Goal: Information Seeking & Learning: Learn about a topic

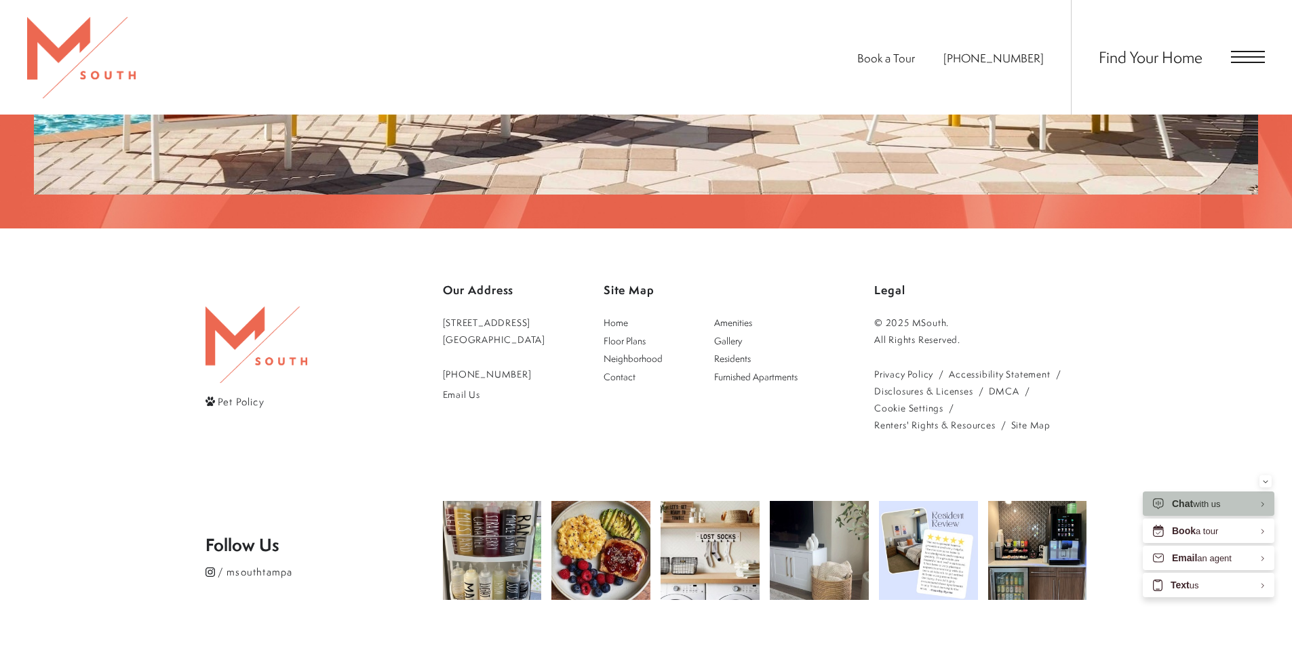
scroll to position [2832, 0]
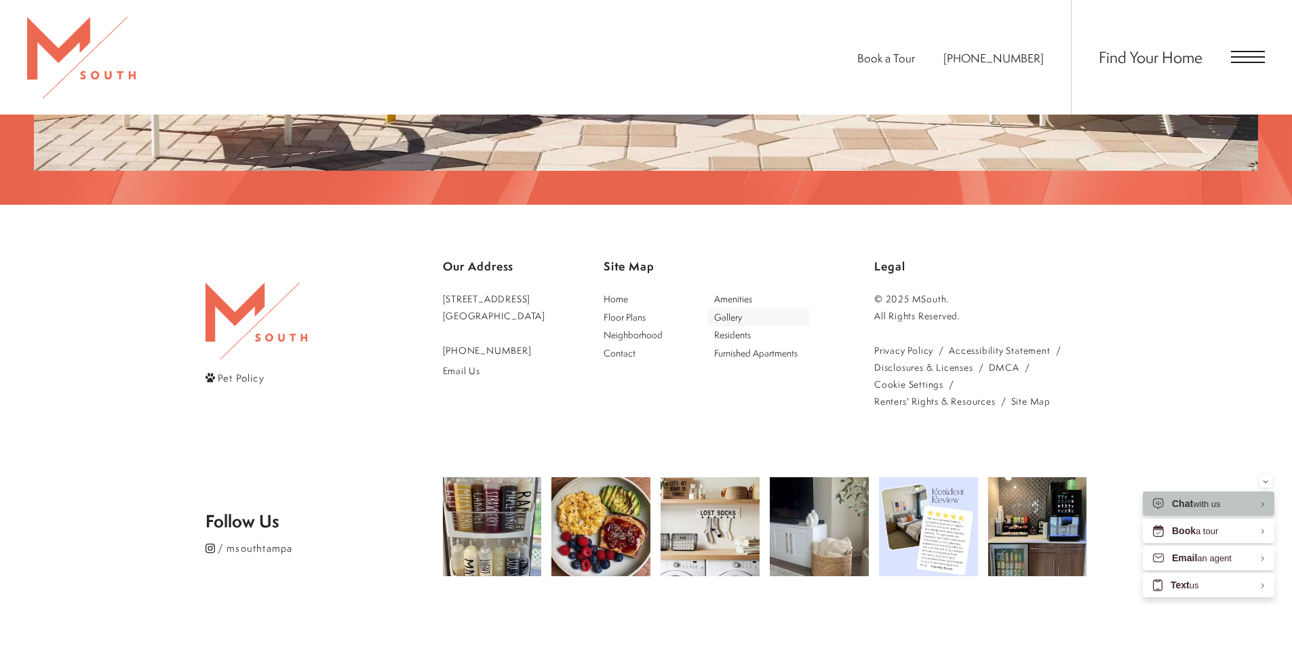
click at [742, 311] on span "Gallery" at bounding box center [728, 317] width 28 height 13
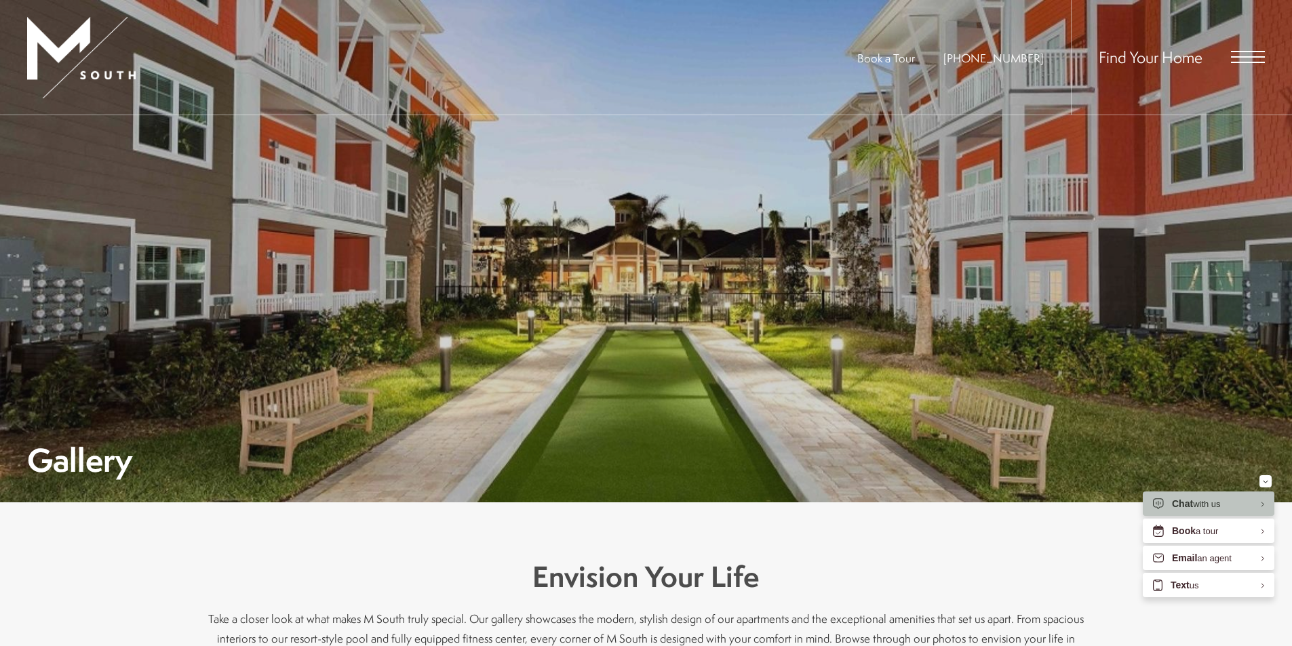
click at [1153, 259] on div "Gallery" at bounding box center [646, 309] width 1238 height 334
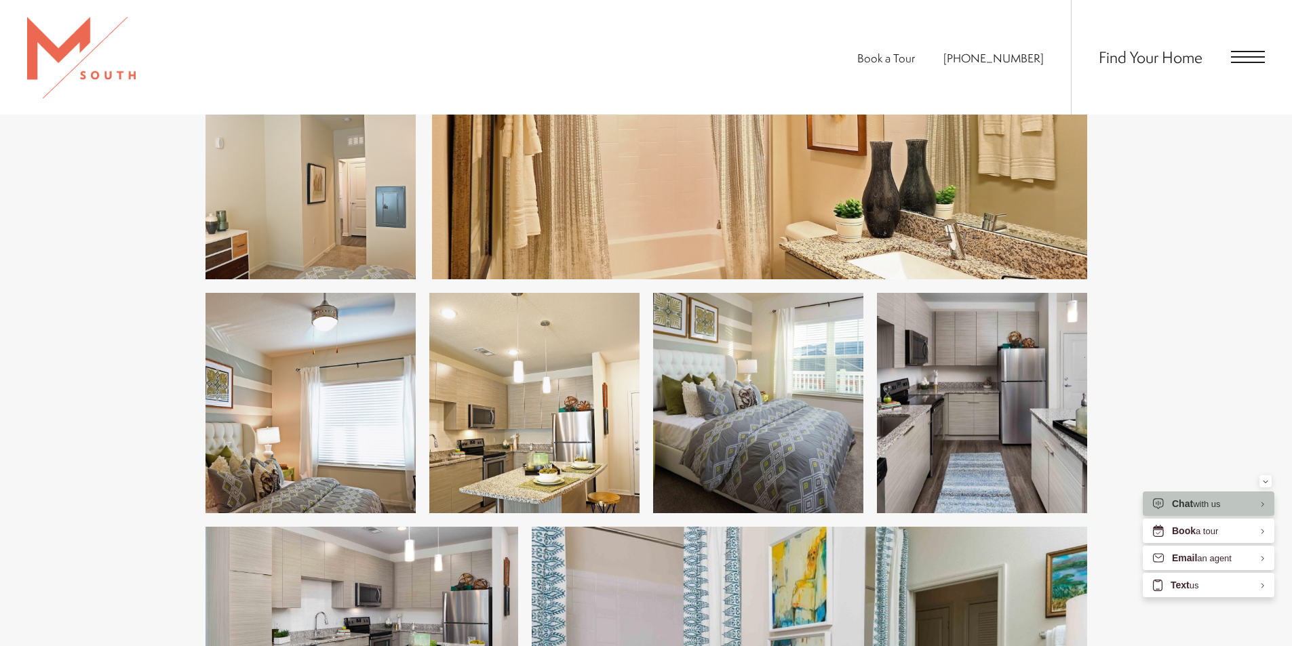
scroll to position [1831, 0]
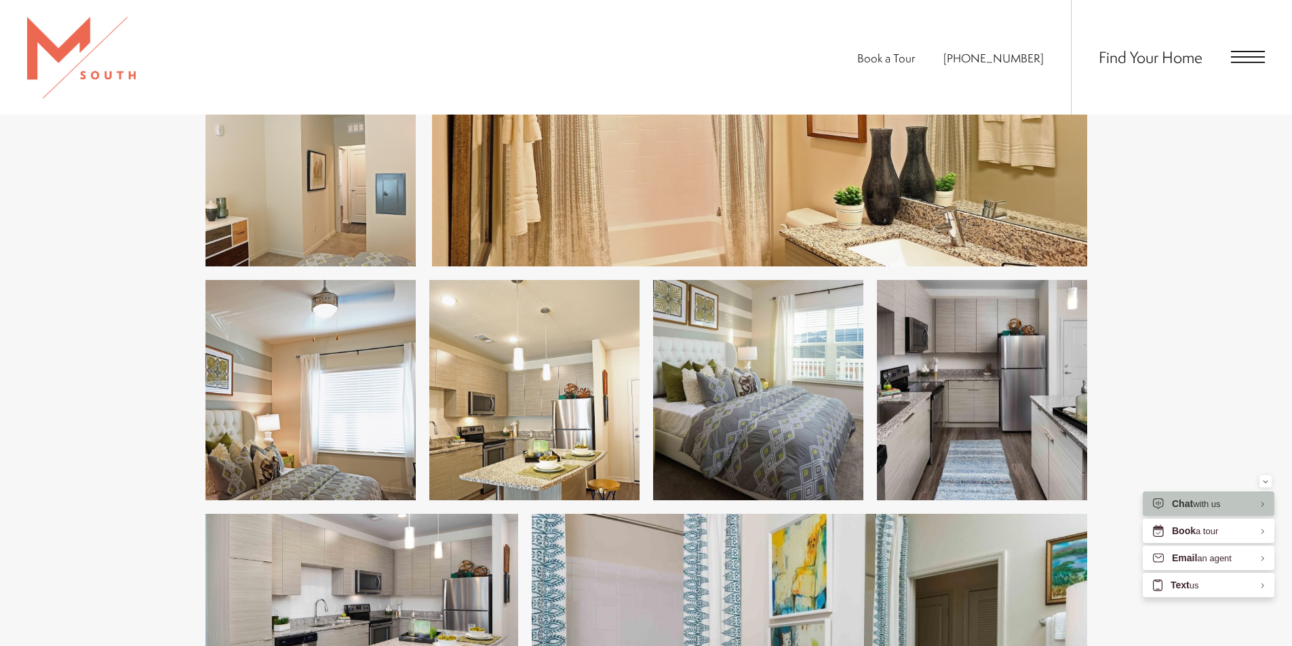
click at [992, 418] on img at bounding box center [982, 390] width 210 height 220
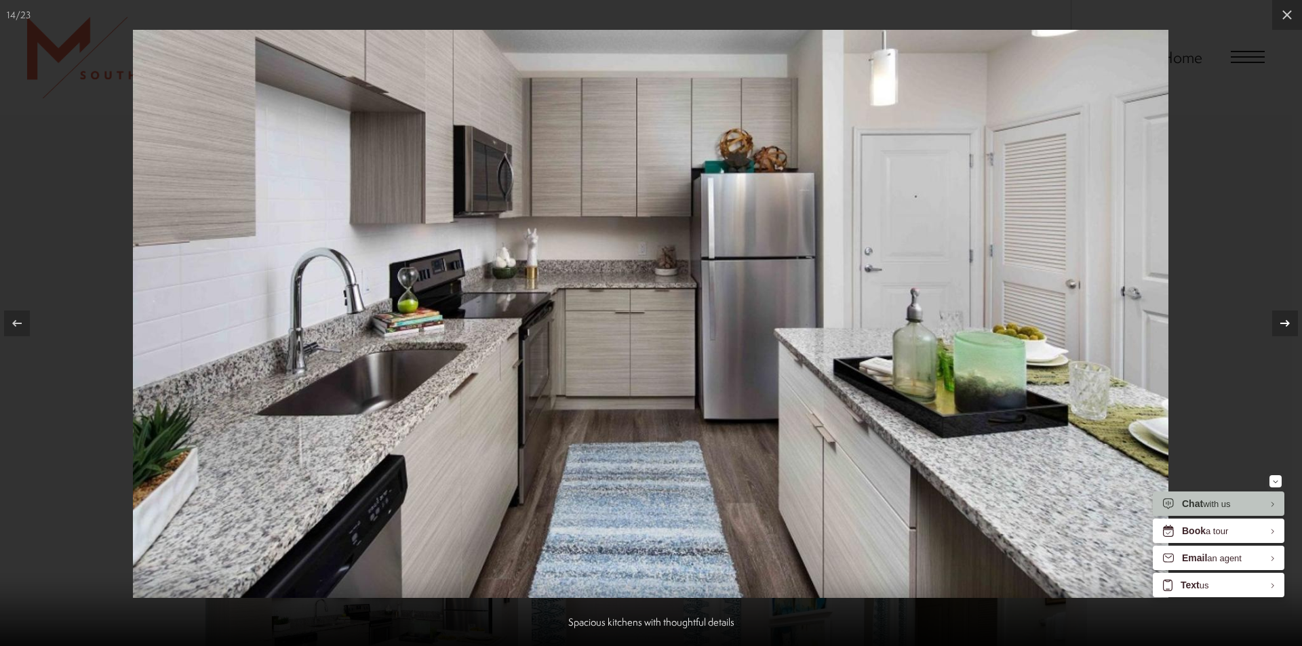
click at [1291, 317] on icon at bounding box center [1285, 323] width 16 height 16
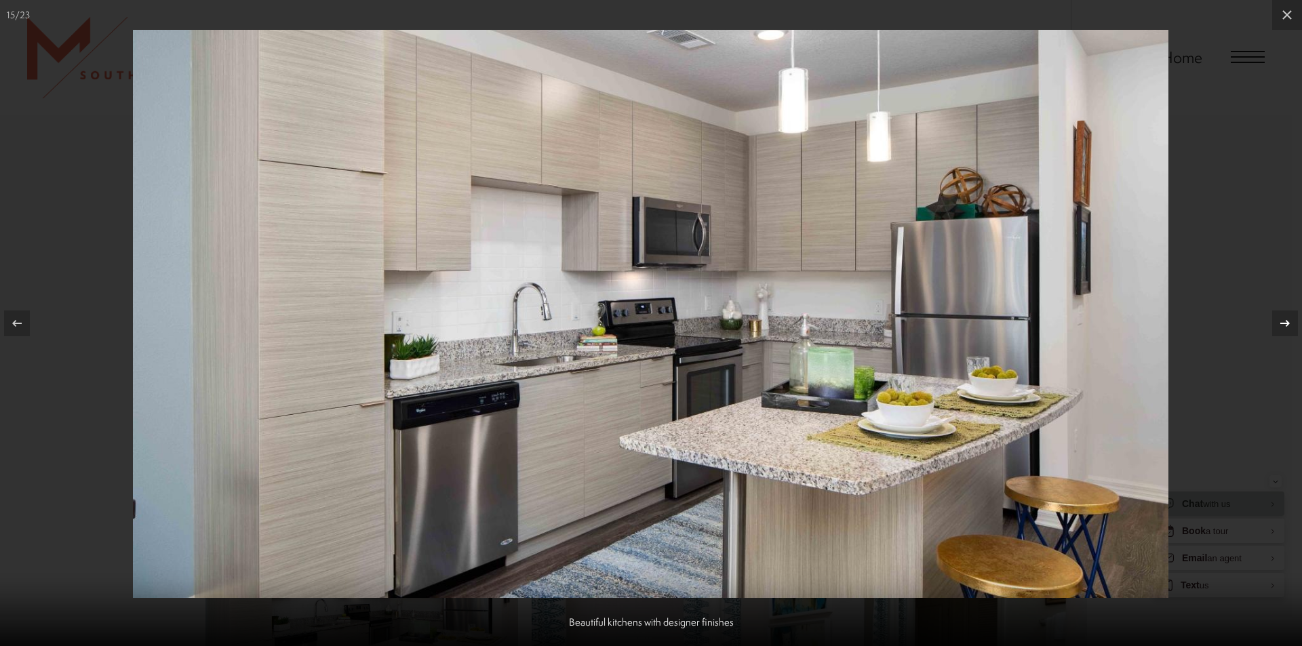
click at [1291, 317] on icon at bounding box center [1285, 323] width 16 height 16
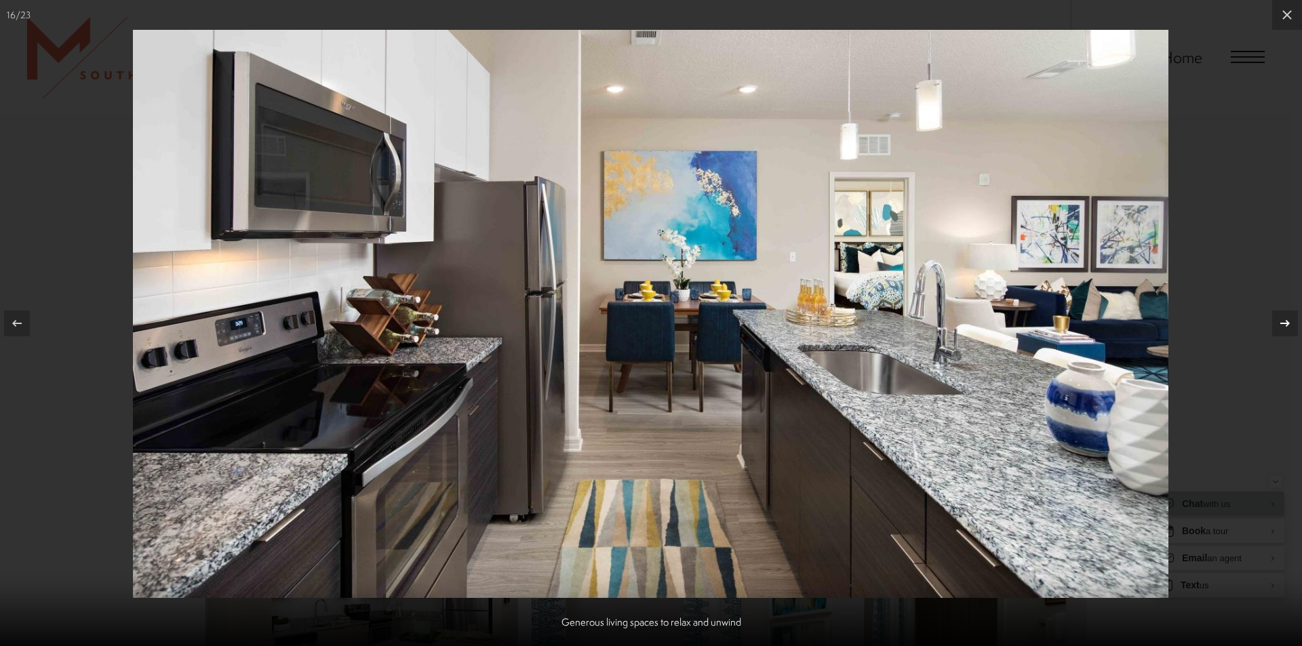
click at [1282, 324] on icon at bounding box center [1285, 323] width 16 height 16
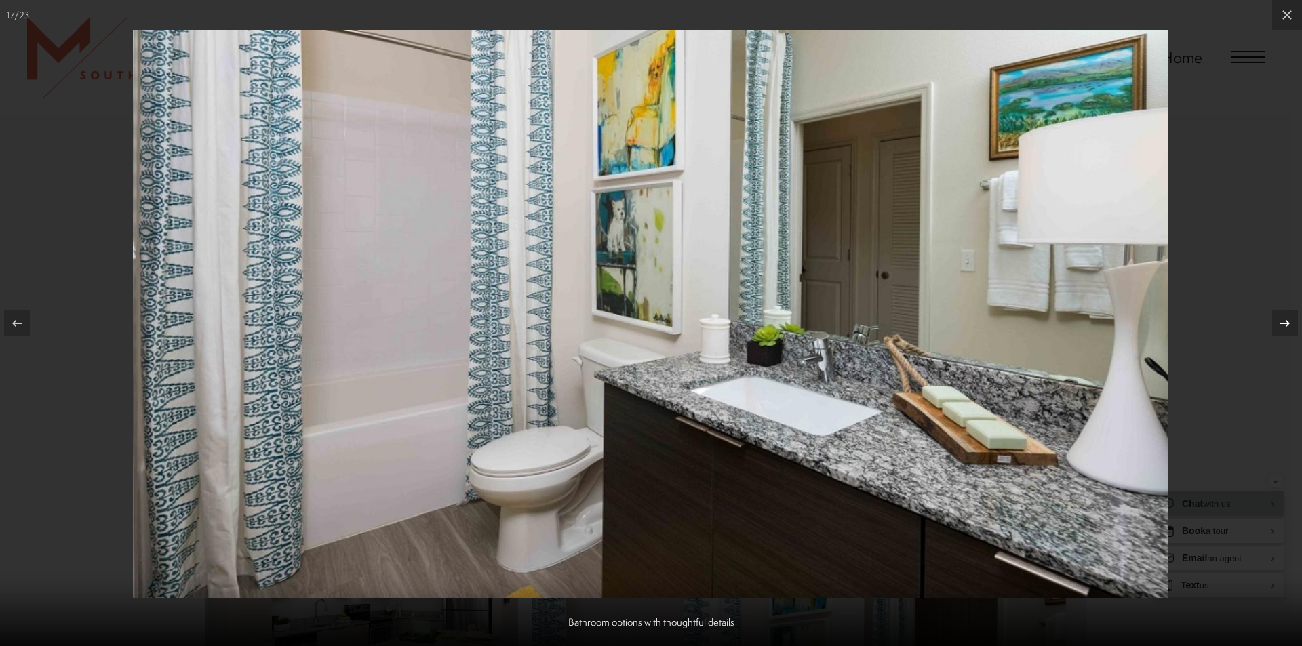
click at [1282, 324] on icon at bounding box center [1285, 323] width 16 height 16
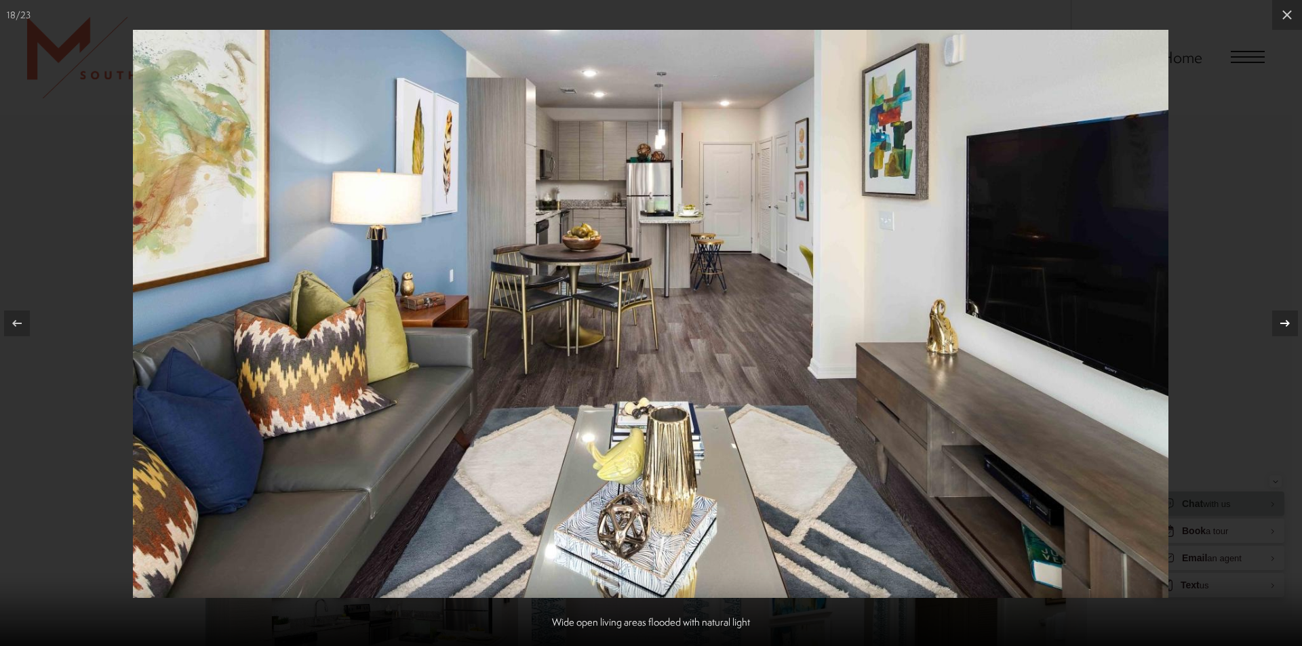
click at [1277, 324] on icon at bounding box center [1285, 323] width 16 height 16
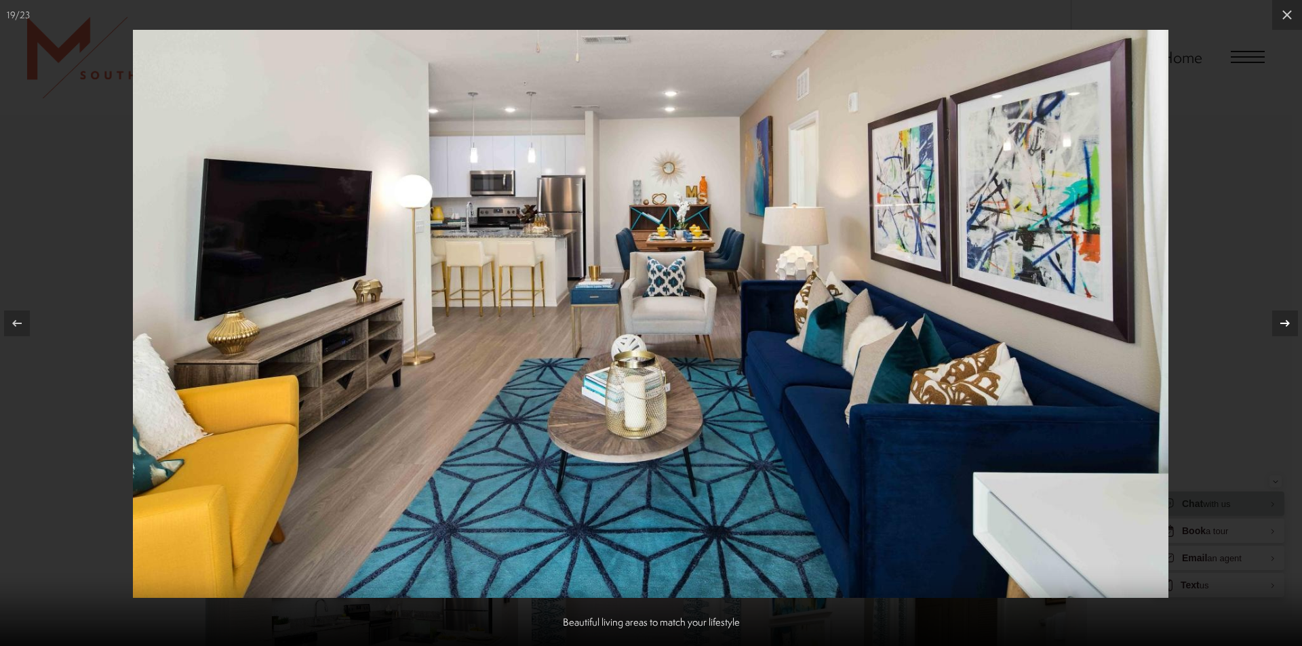
click at [1277, 324] on icon at bounding box center [1285, 323] width 16 height 16
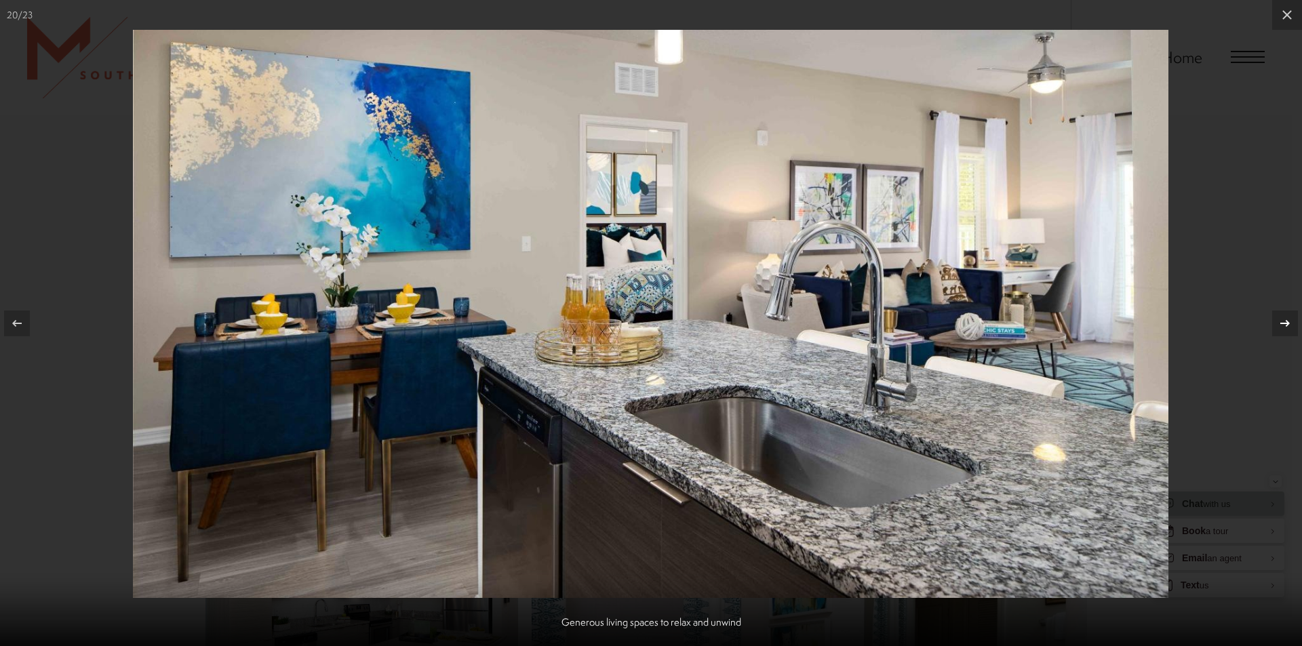
click at [1277, 324] on icon at bounding box center [1285, 323] width 16 height 16
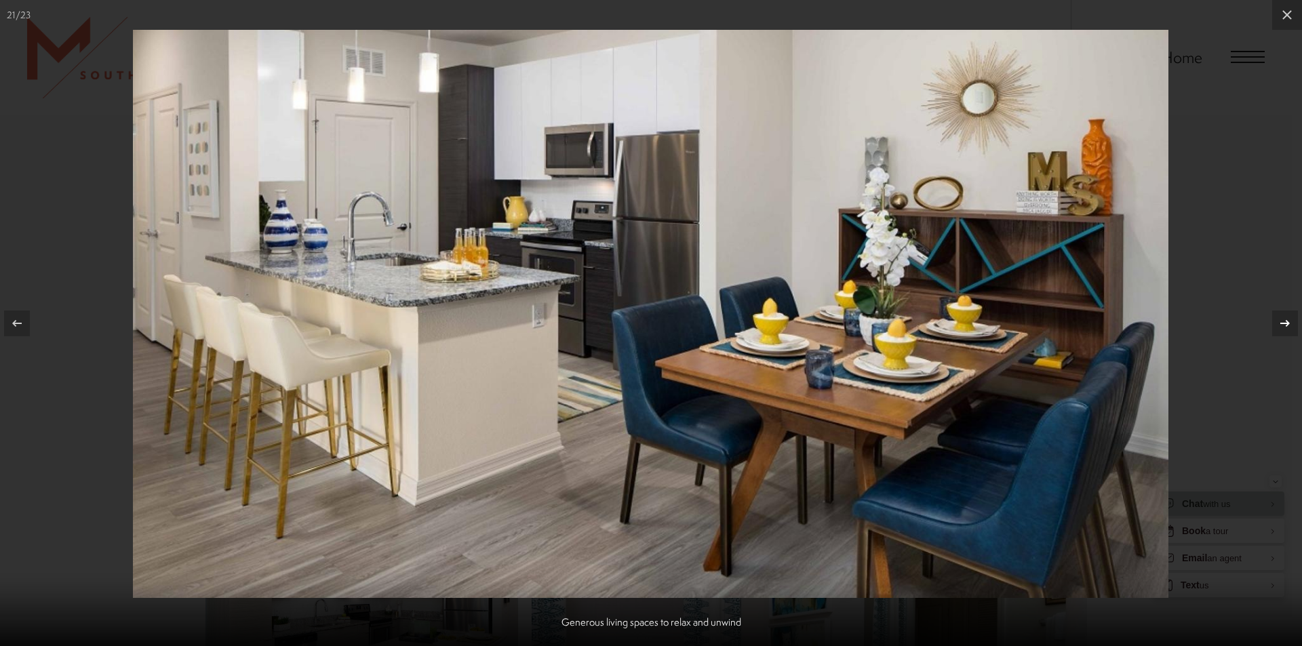
click at [1277, 324] on icon at bounding box center [1285, 323] width 16 height 16
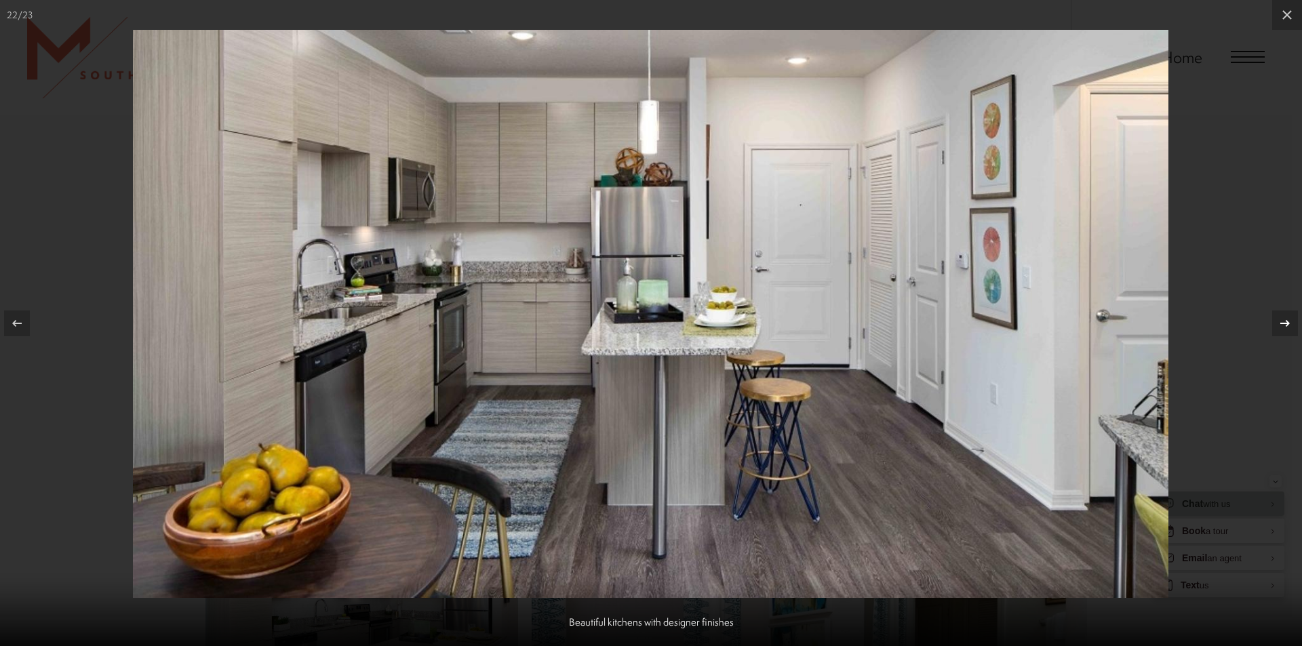
click at [1277, 324] on icon at bounding box center [1285, 323] width 16 height 16
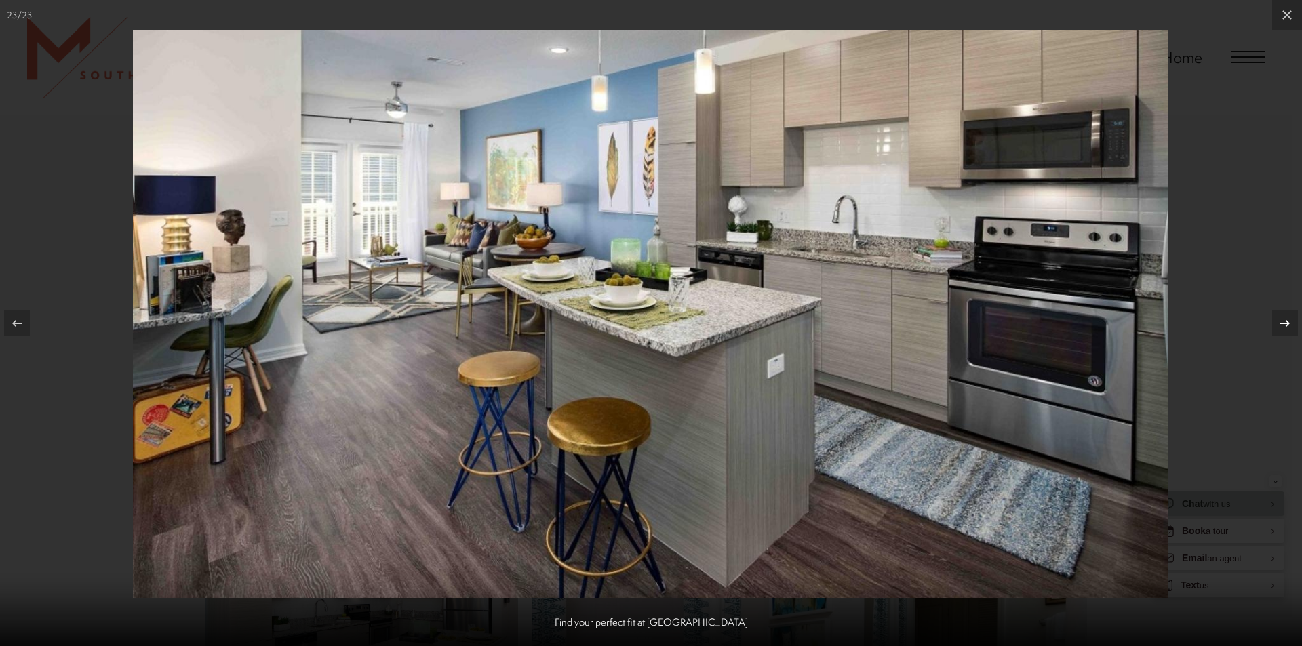
click at [1277, 324] on icon at bounding box center [1285, 323] width 16 height 16
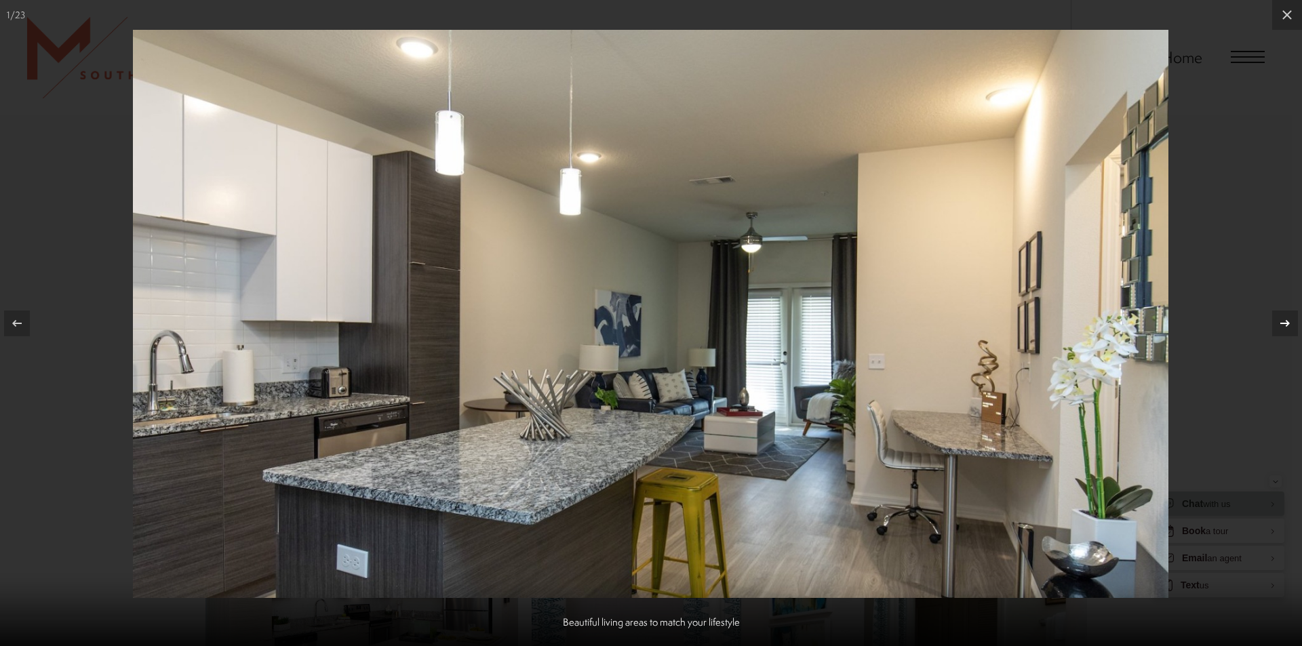
click at [1277, 324] on icon at bounding box center [1285, 323] width 16 height 16
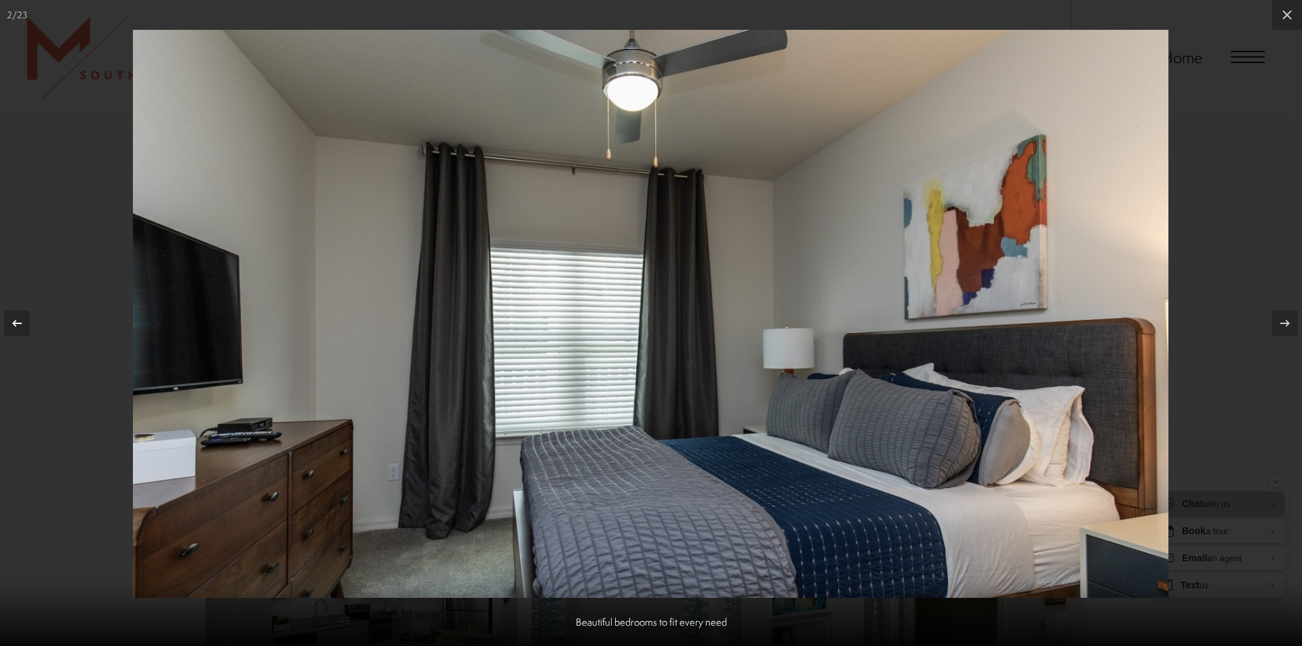
click at [20, 325] on icon at bounding box center [17, 323] width 16 height 16
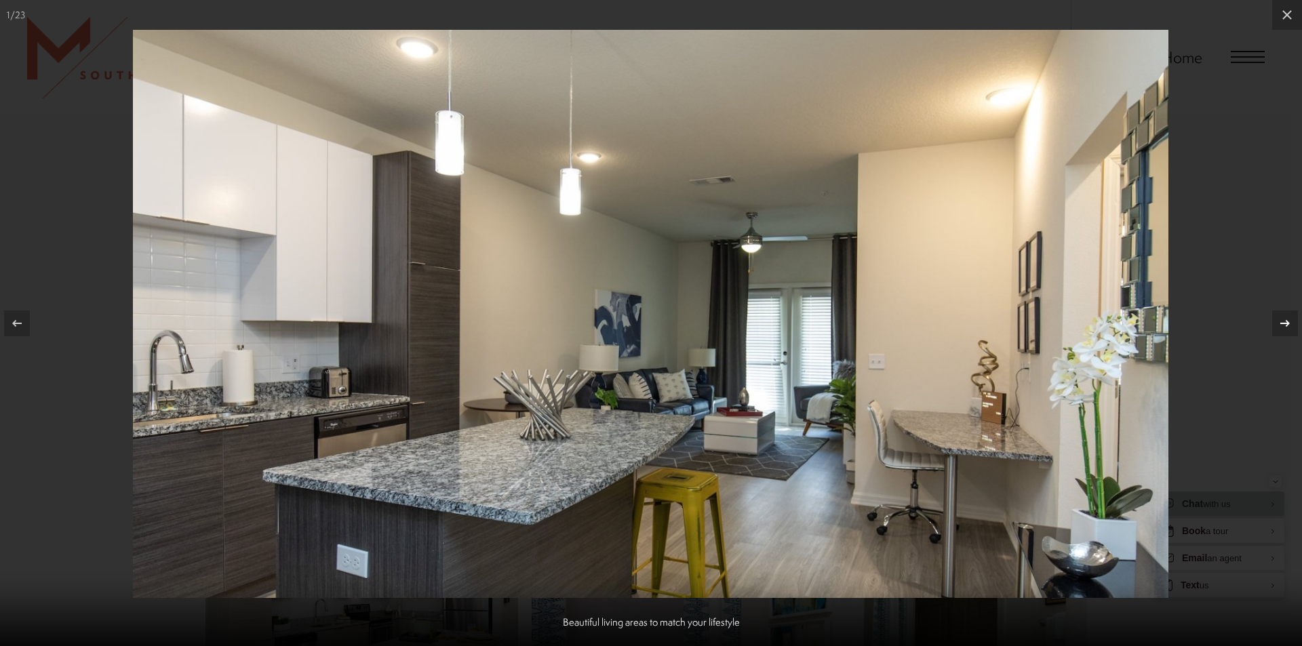
click at [1280, 328] on icon at bounding box center [1285, 323] width 16 height 16
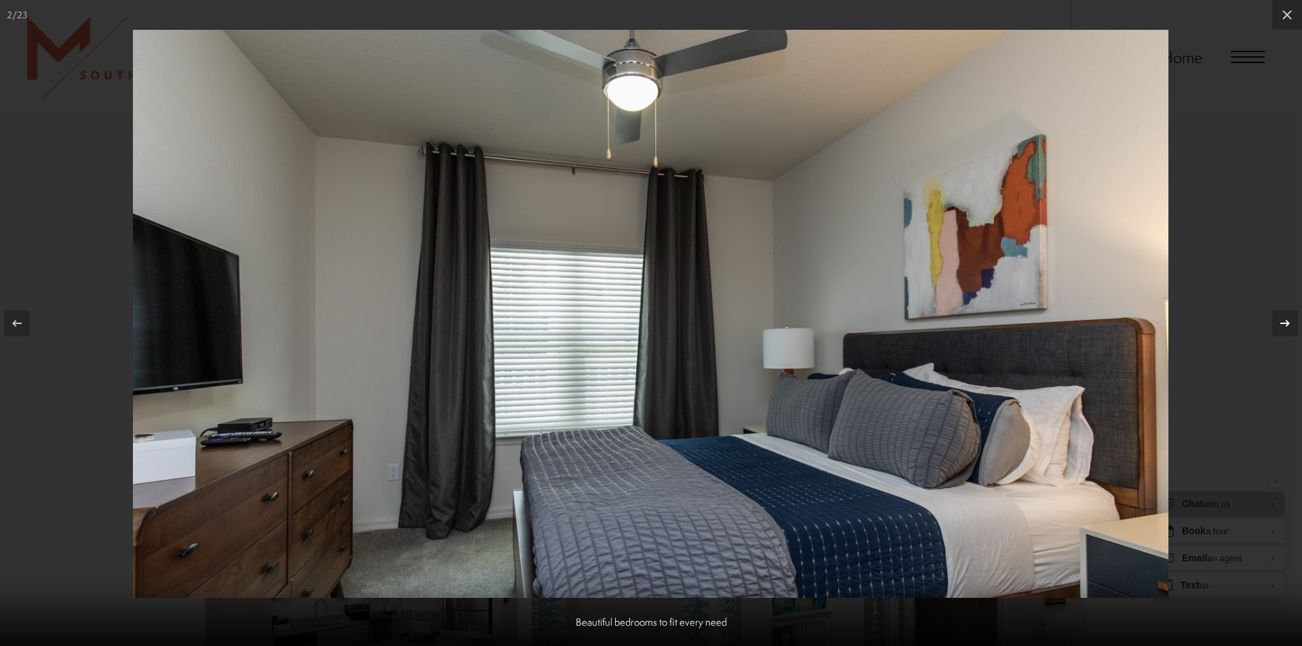
click at [1280, 328] on icon at bounding box center [1285, 323] width 16 height 16
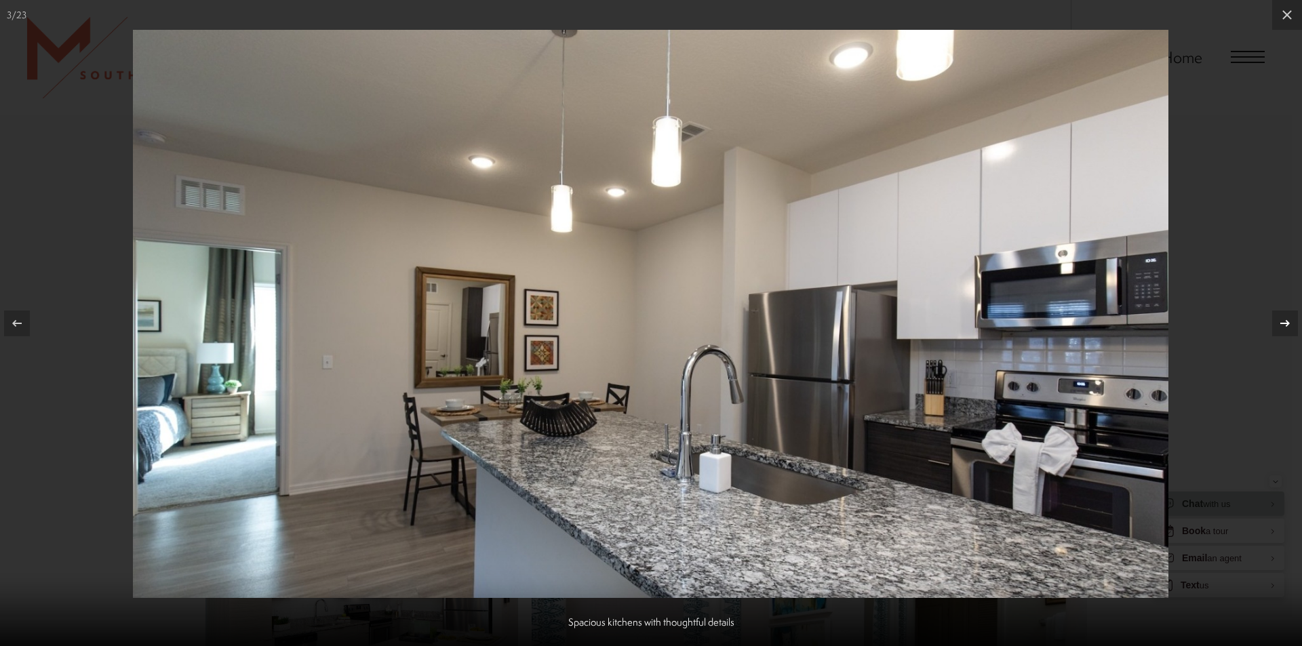
click at [1280, 328] on icon at bounding box center [1285, 323] width 16 height 16
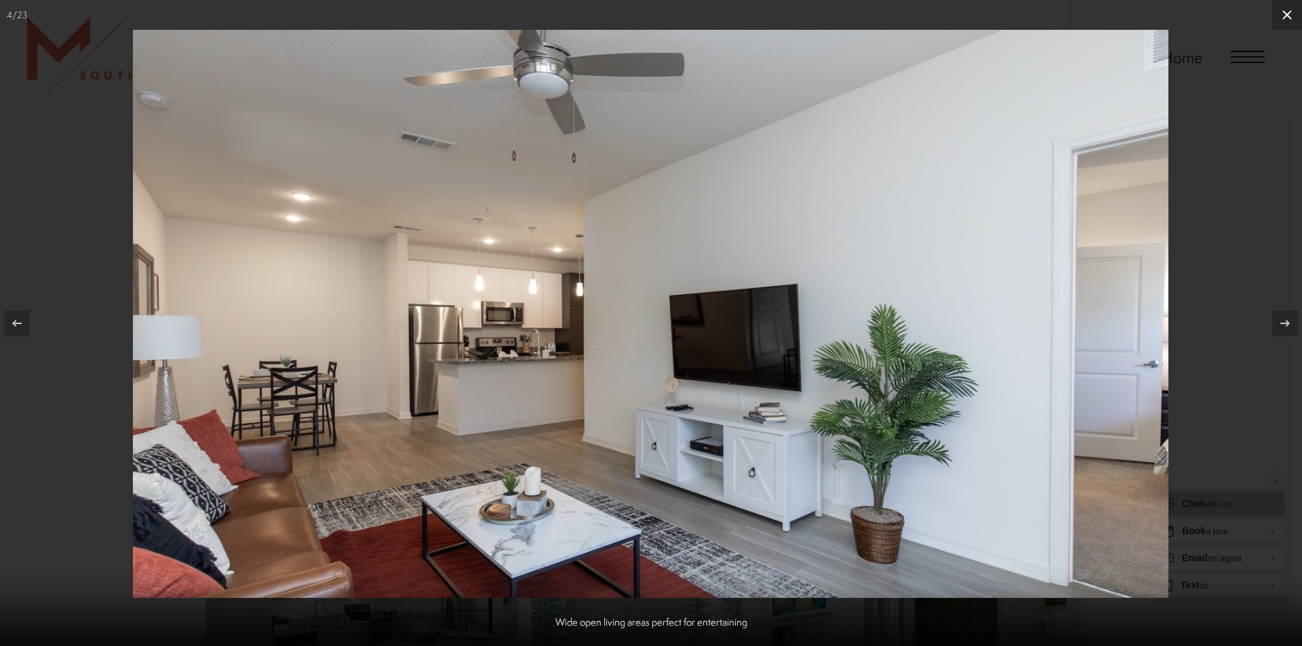
click at [1285, 18] on icon at bounding box center [1287, 14] width 9 height 9
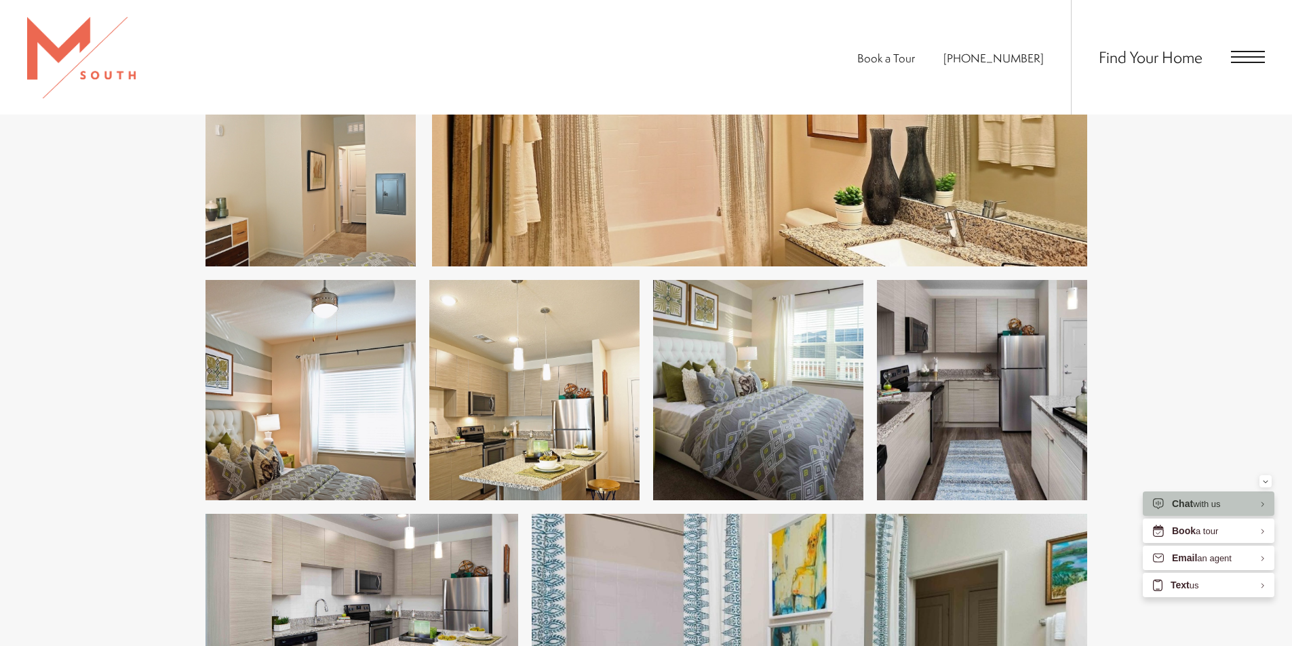
click at [1237, 62] on span "Open Menu" at bounding box center [1248, 62] width 34 height 1
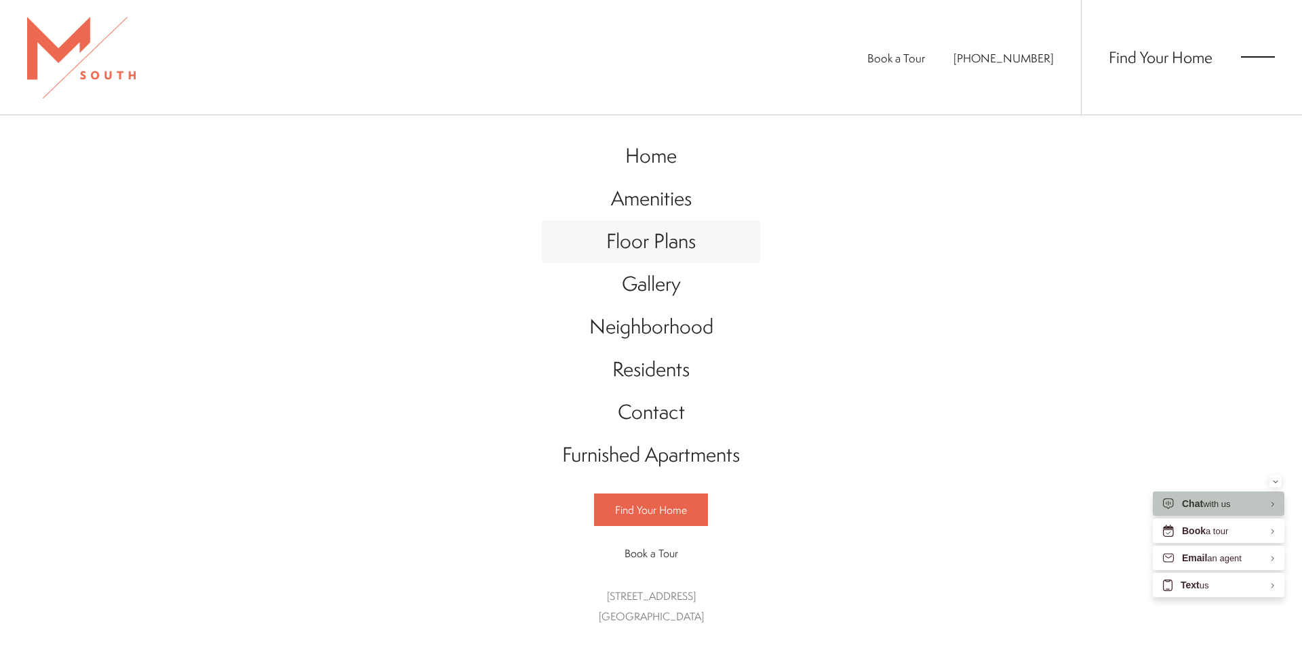
click at [655, 246] on span "Floor Plans" at bounding box center [651, 241] width 90 height 28
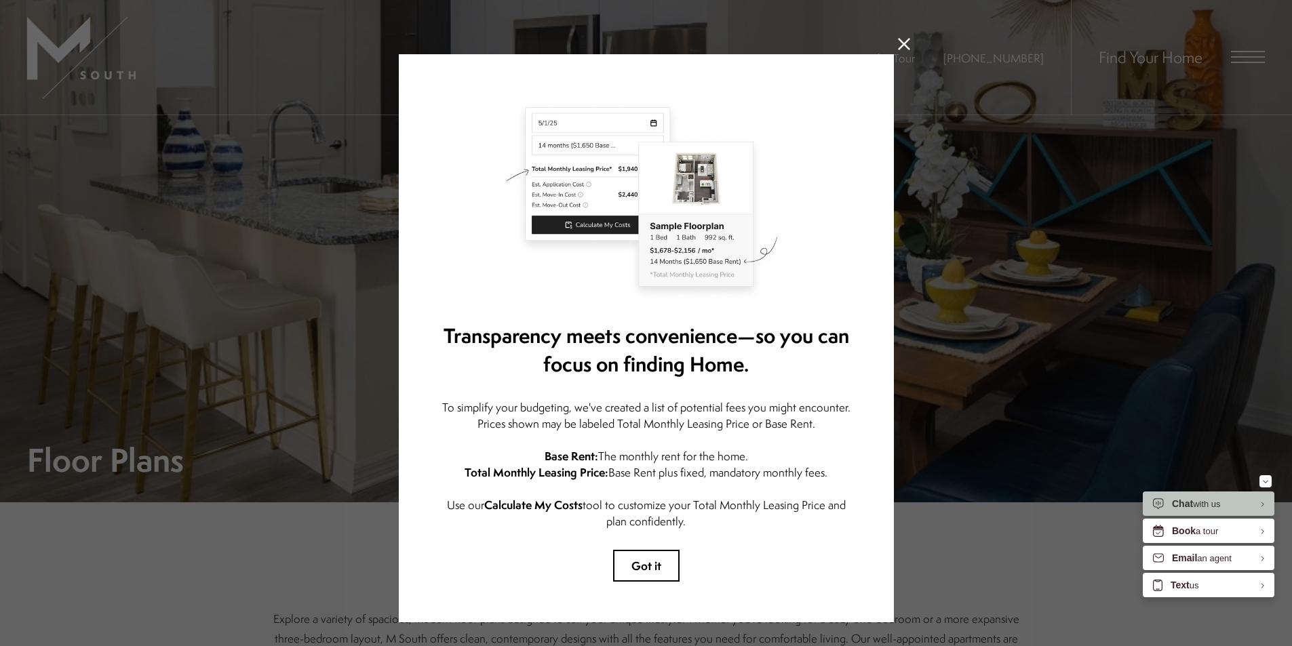
click at [898, 43] on icon at bounding box center [904, 44] width 12 height 12
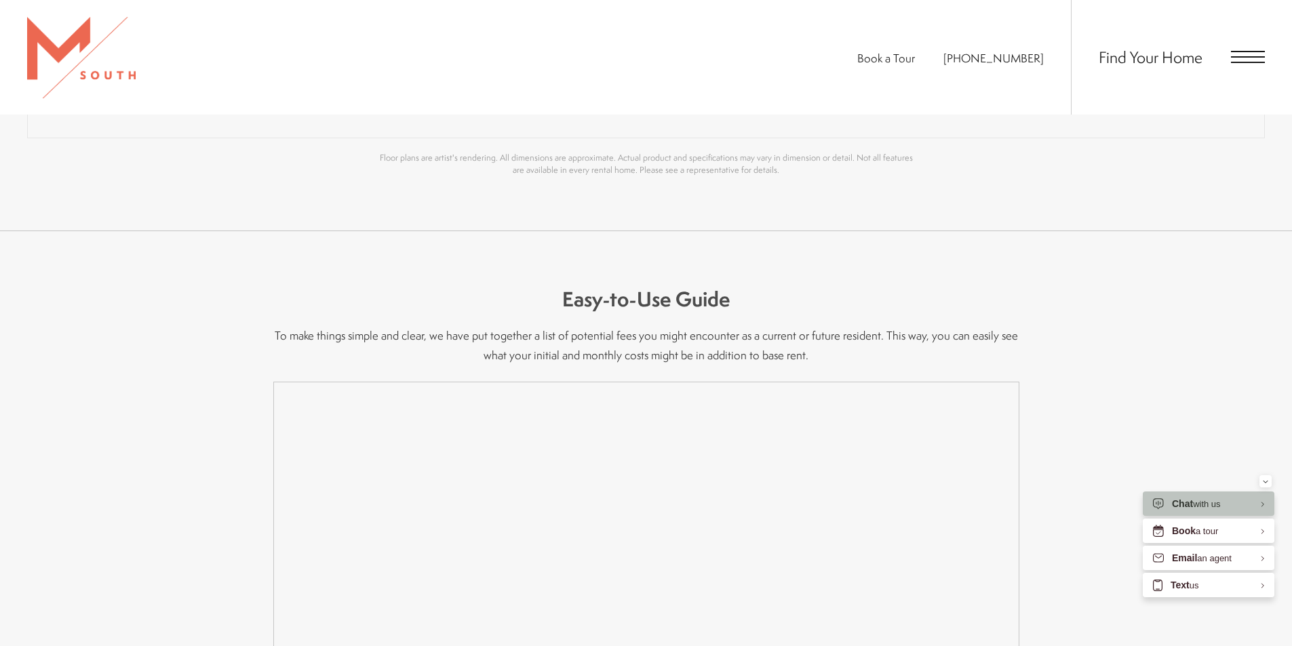
scroll to position [1317, 0]
